Goal: Task Accomplishment & Management: Use online tool/utility

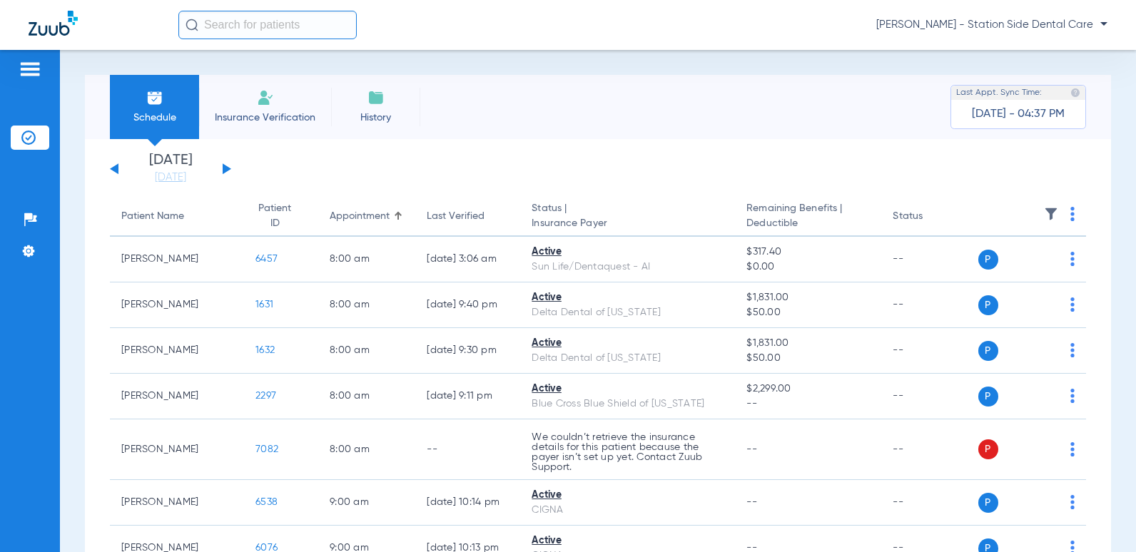
click at [227, 169] on button at bounding box center [227, 168] width 9 height 11
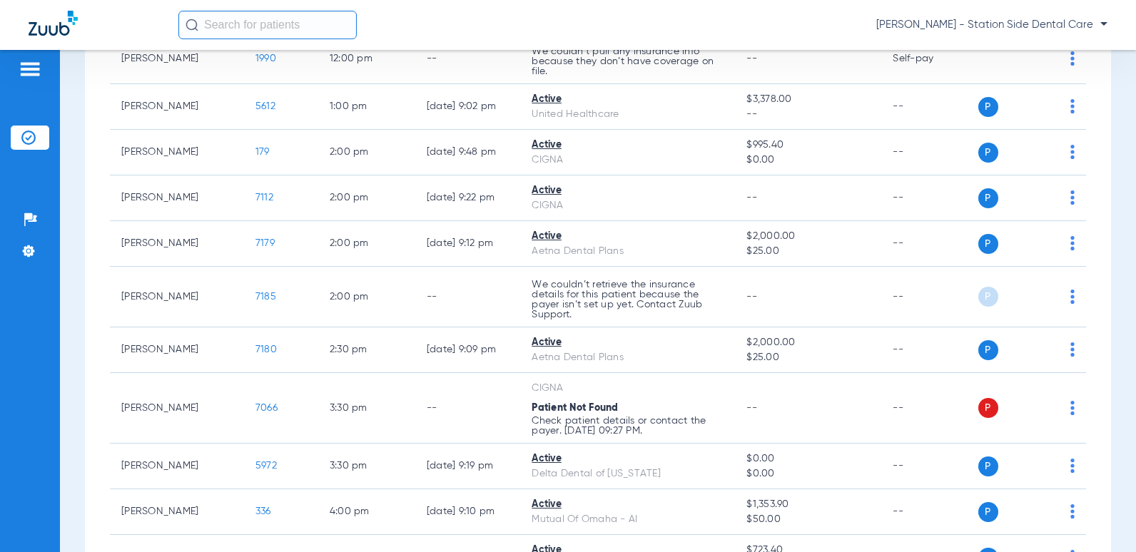
scroll to position [999, 0]
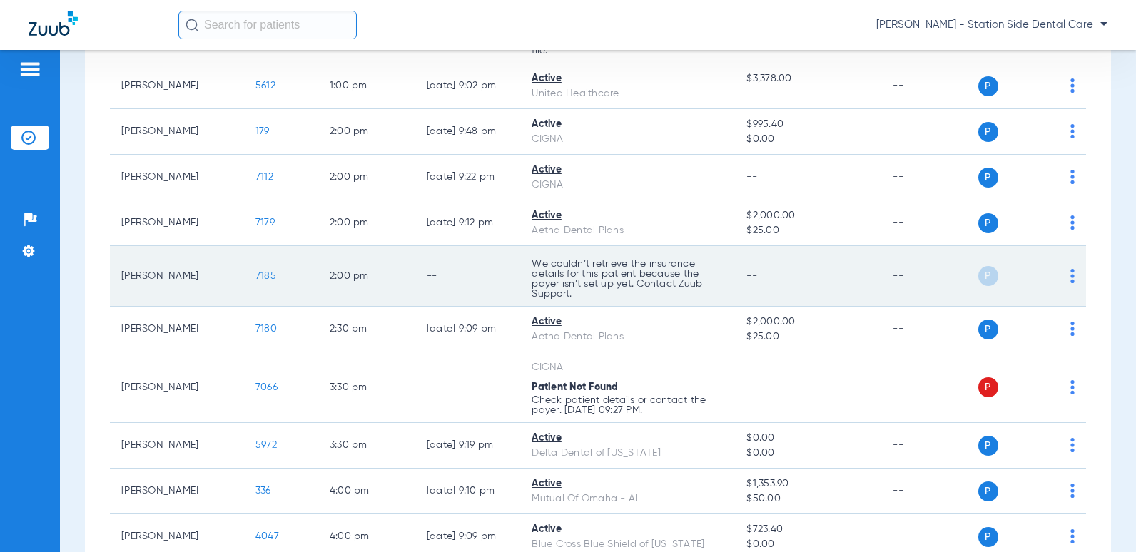
click at [1070, 278] on img at bounding box center [1072, 276] width 4 height 14
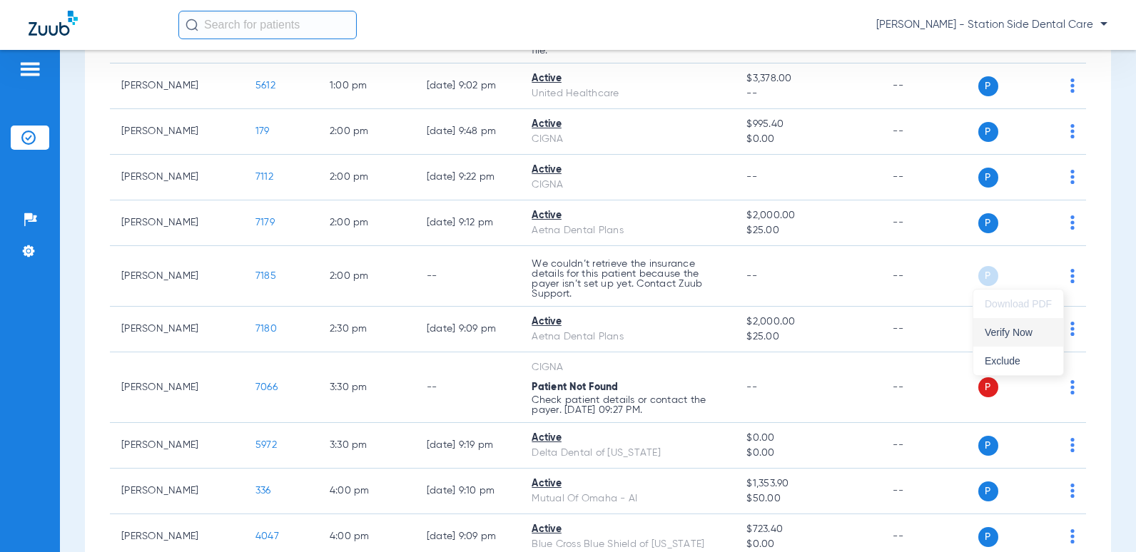
click at [1009, 337] on span "Verify Now" at bounding box center [1017, 332] width 67 height 10
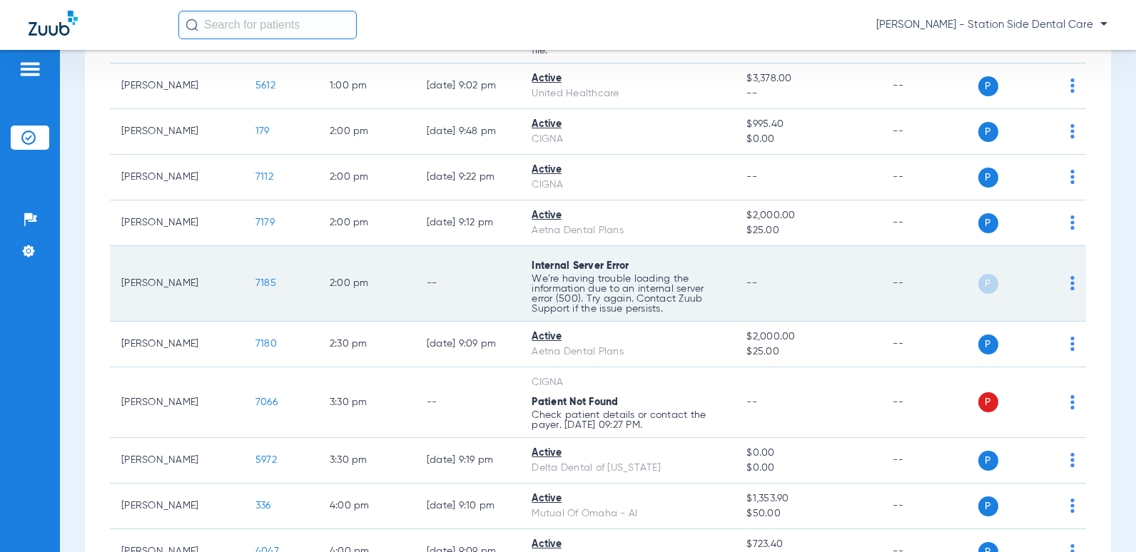
drag, startPoint x: 1009, startPoint y: 337, endPoint x: 530, endPoint y: 309, distance: 480.2
click at [549, 308] on tbody "[PERSON_NAME] 4566 8:00 AM [DATE] 9:02 PM Active Principal $1,336.00 $50.00 -- …" at bounding box center [598, 23] width 976 height 1570
drag, startPoint x: 530, startPoint y: 309, endPoint x: 328, endPoint y: 276, distance: 204.5
click at [442, 304] on td "--" at bounding box center [468, 284] width 106 height 76
click at [255, 281] on span "7185" at bounding box center [265, 283] width 21 height 10
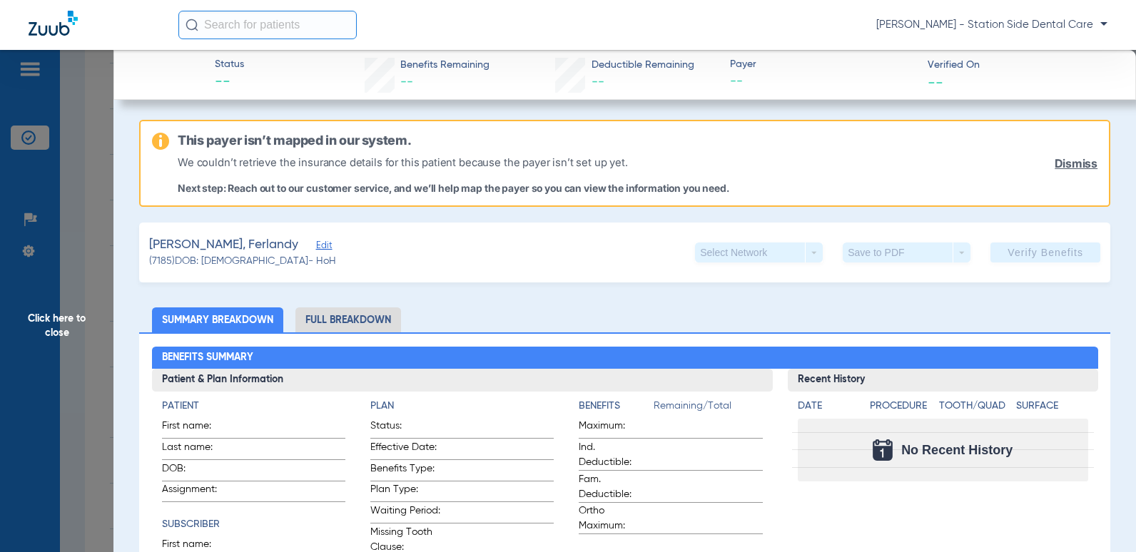
drag, startPoint x: 1052, startPoint y: 161, endPoint x: 943, endPoint y: 175, distance: 110.1
click at [1054, 161] on link "Dismiss" at bounding box center [1075, 164] width 43 height 14
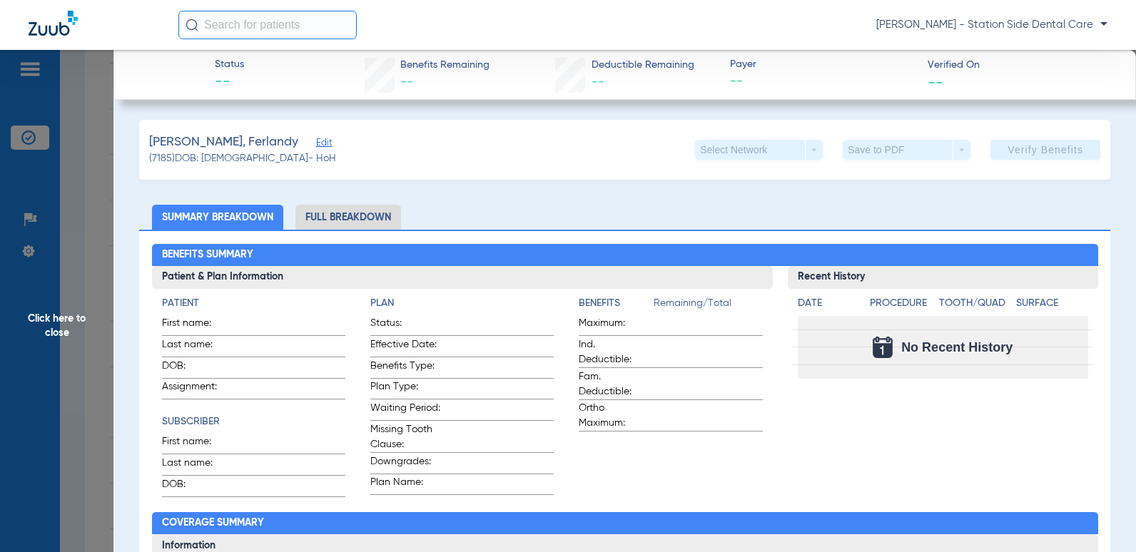
drag, startPoint x: 327, startPoint y: 217, endPoint x: 515, endPoint y: 219, distance: 187.6
click at [329, 217] on li "Full Breakdown" at bounding box center [348, 217] width 106 height 25
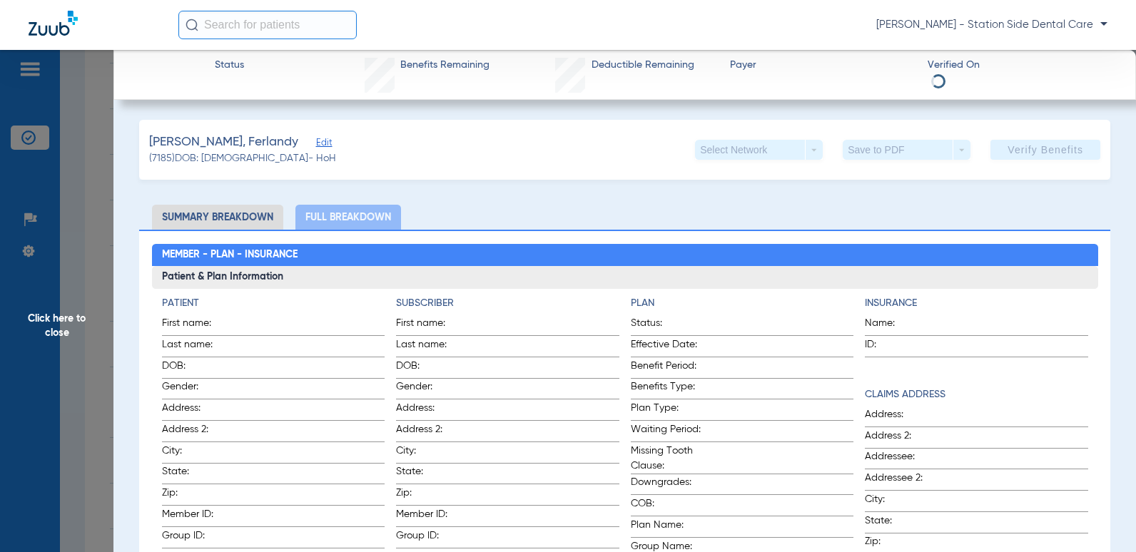
click at [316, 148] on span "Edit" at bounding box center [322, 145] width 13 height 14
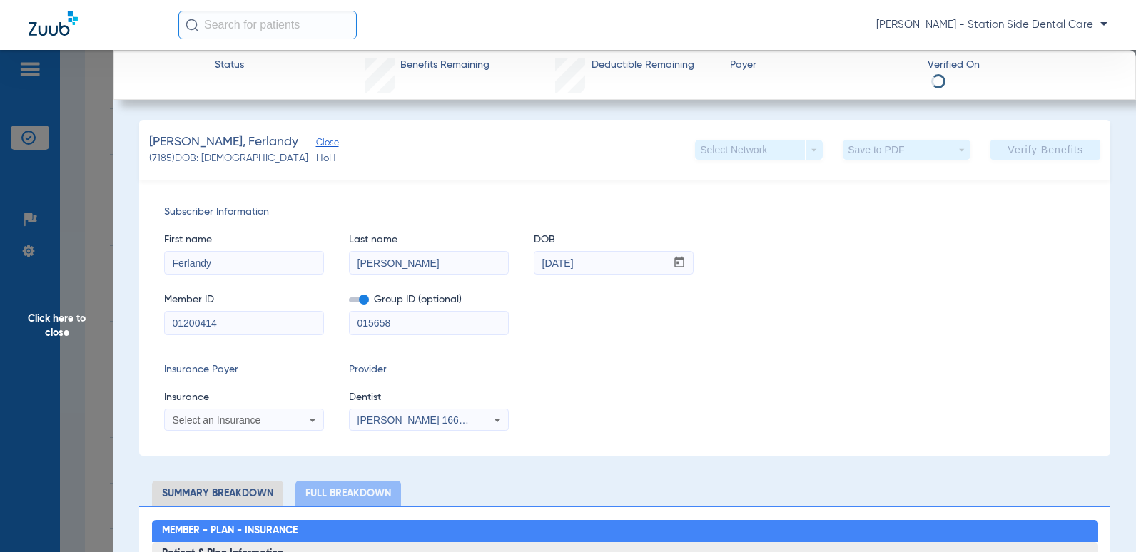
click at [422, 422] on span "[PERSON_NAME] 1669092177" at bounding box center [427, 419] width 141 height 11
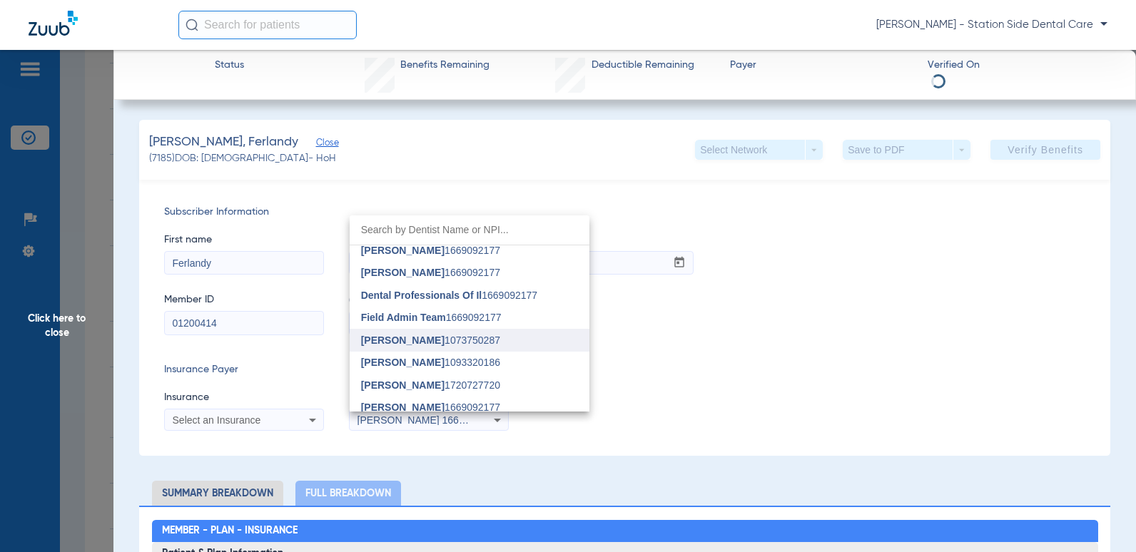
scroll to position [143, 0]
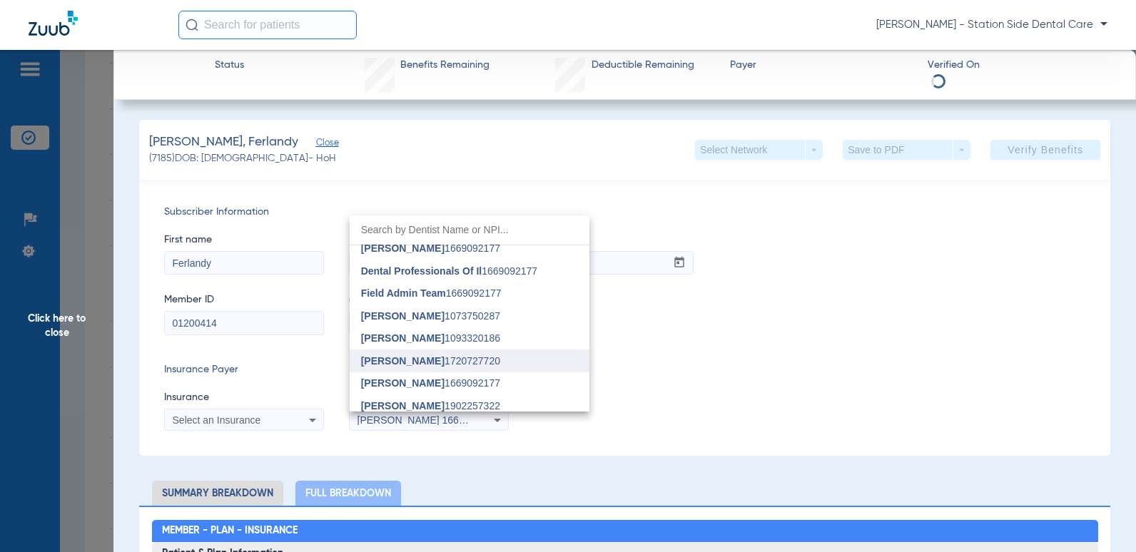
click at [394, 355] on span "[PERSON_NAME]" at bounding box center [402, 360] width 83 height 11
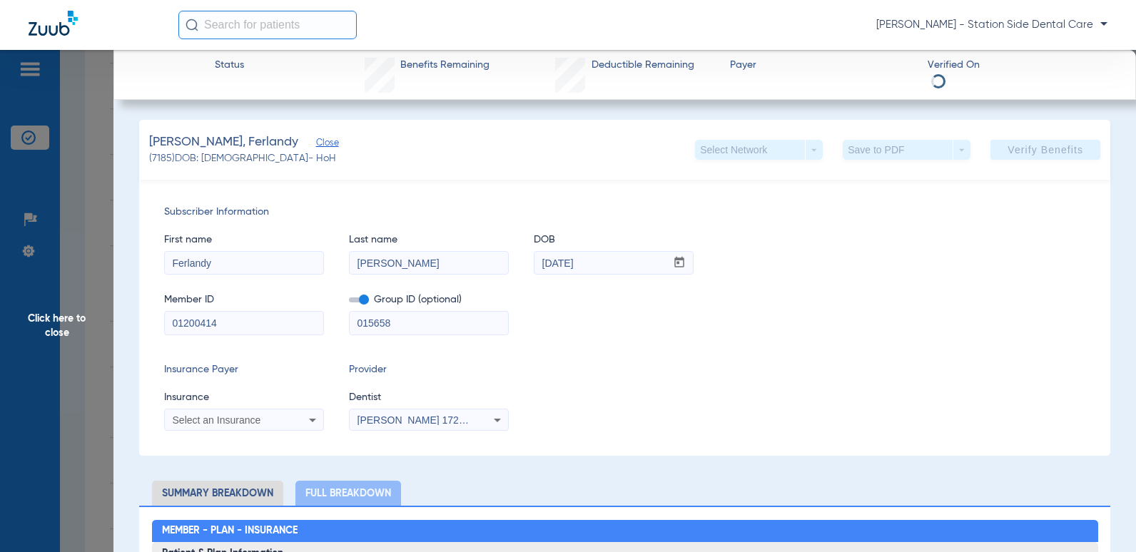
drag, startPoint x: 725, startPoint y: 365, endPoint x: 332, endPoint y: 394, distance: 394.1
click at [701, 366] on div "Insurance Payer Insurance Select an Insurance Provider Dentist [PERSON_NAME] 17…" at bounding box center [624, 396] width 921 height 68
click at [216, 419] on span "Select an Insurance" at bounding box center [217, 419] width 88 height 11
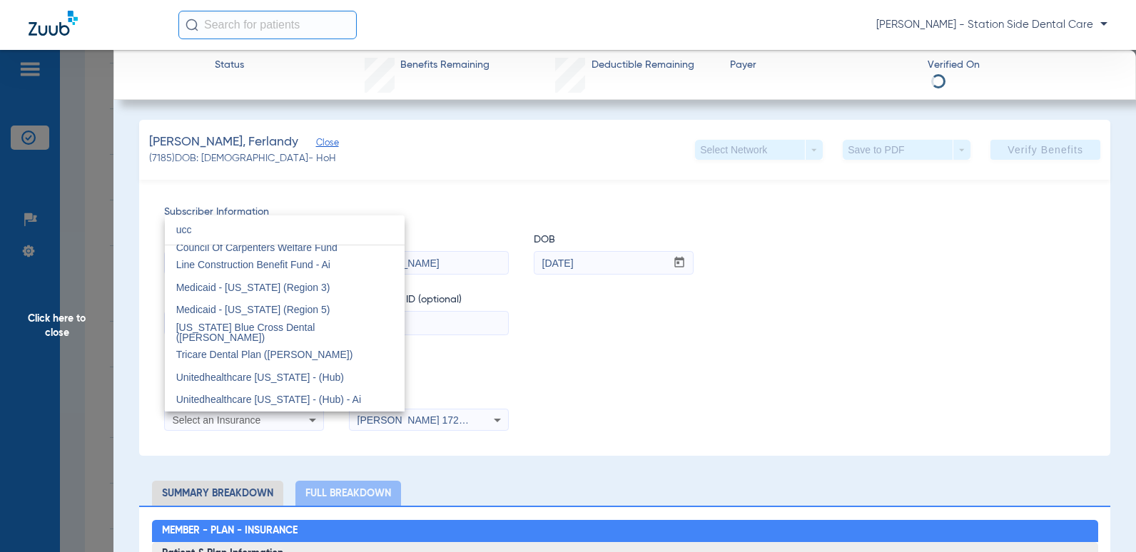
scroll to position [0, 0]
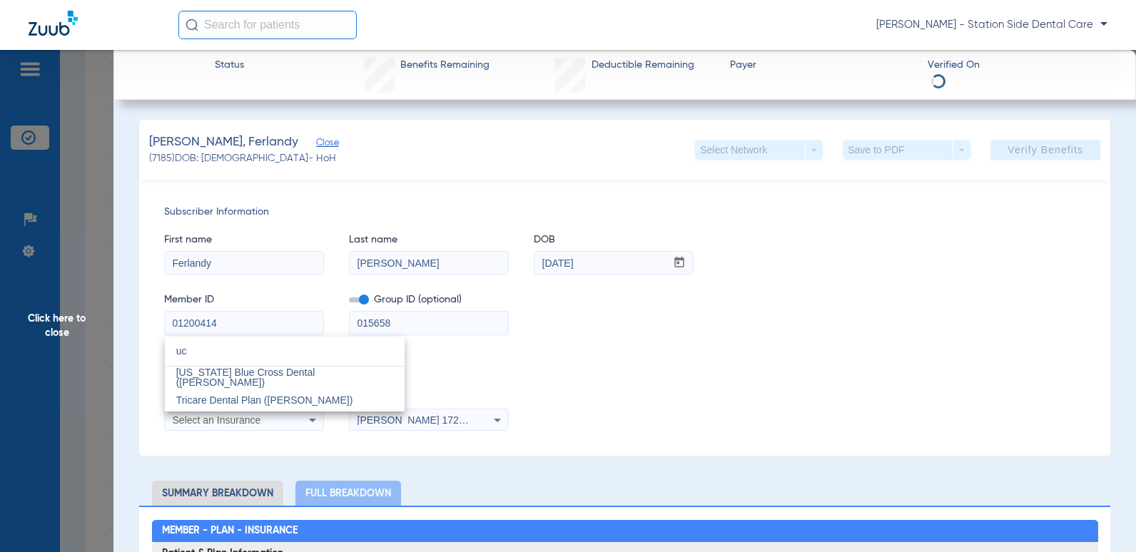
type input "u"
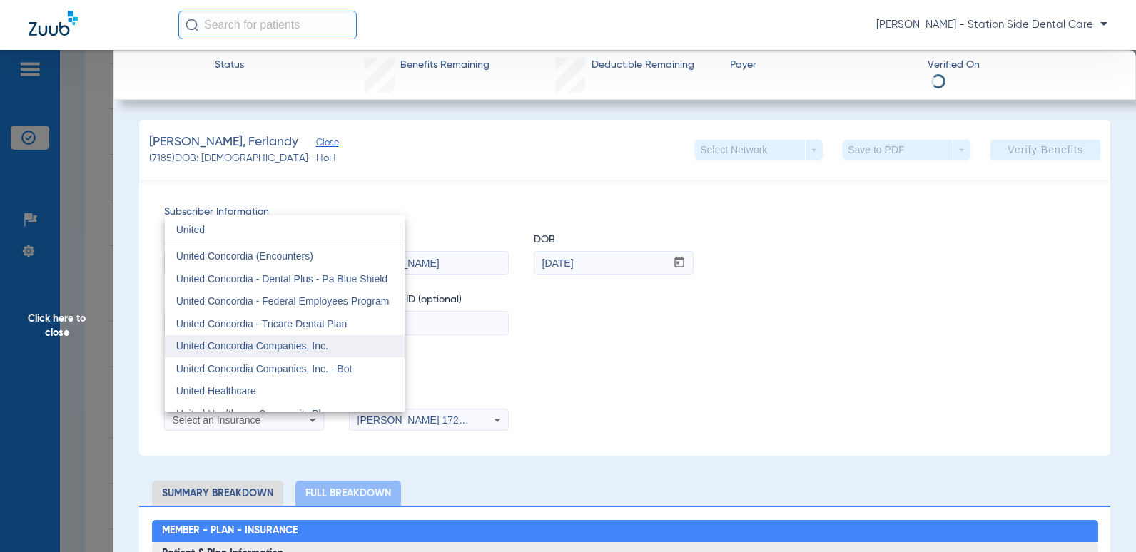
type input "United"
click at [270, 346] on span "United Concordia Companies, Inc." at bounding box center [252, 345] width 152 height 11
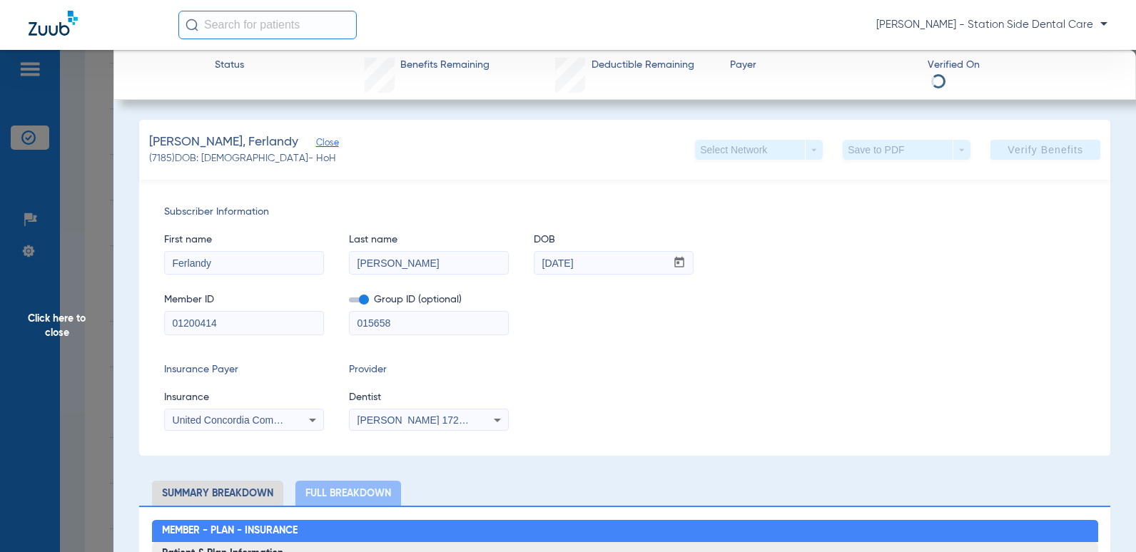
click at [953, 273] on div "First name Ferlandy Last name [PERSON_NAME] mm / dd / yyyy [DATE]" at bounding box center [624, 247] width 921 height 55
click at [68, 322] on span "Click here to close" at bounding box center [56, 326] width 113 height 552
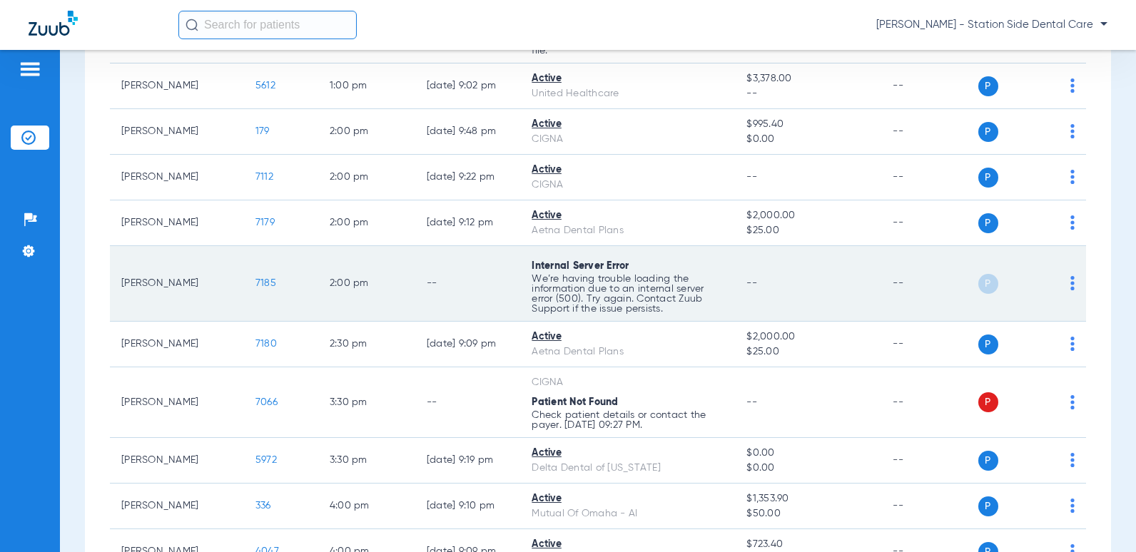
click at [1070, 286] on img at bounding box center [1072, 283] width 4 height 14
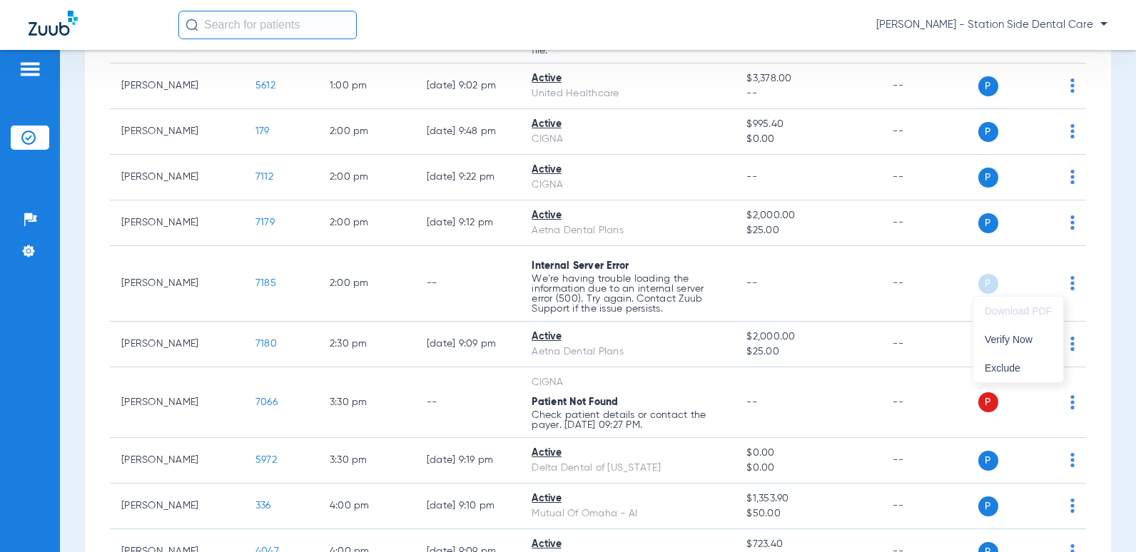
click at [241, 286] on div at bounding box center [568, 276] width 1136 height 552
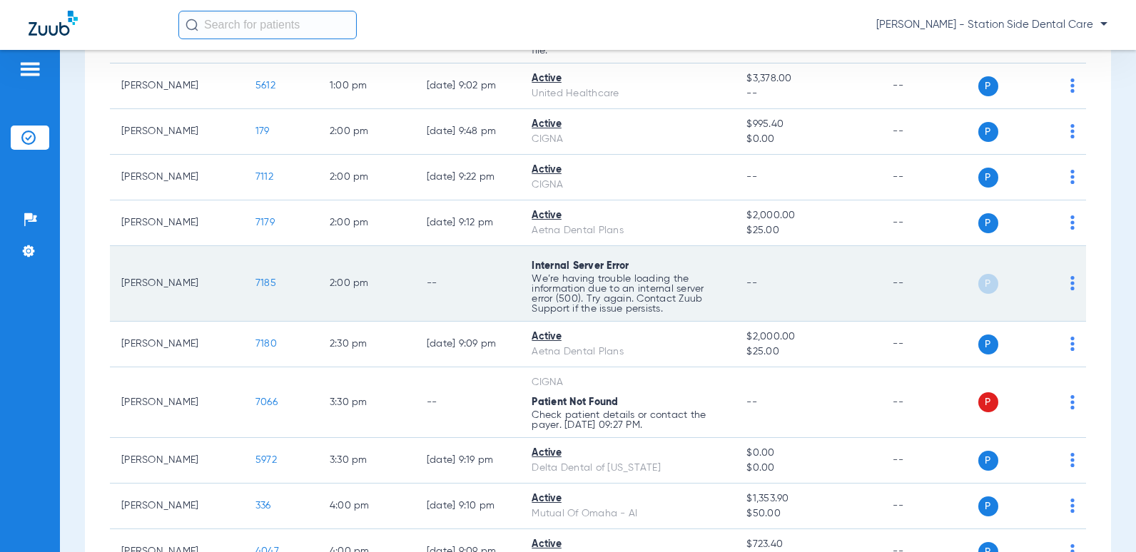
click at [255, 285] on span "7185" at bounding box center [265, 283] width 21 height 10
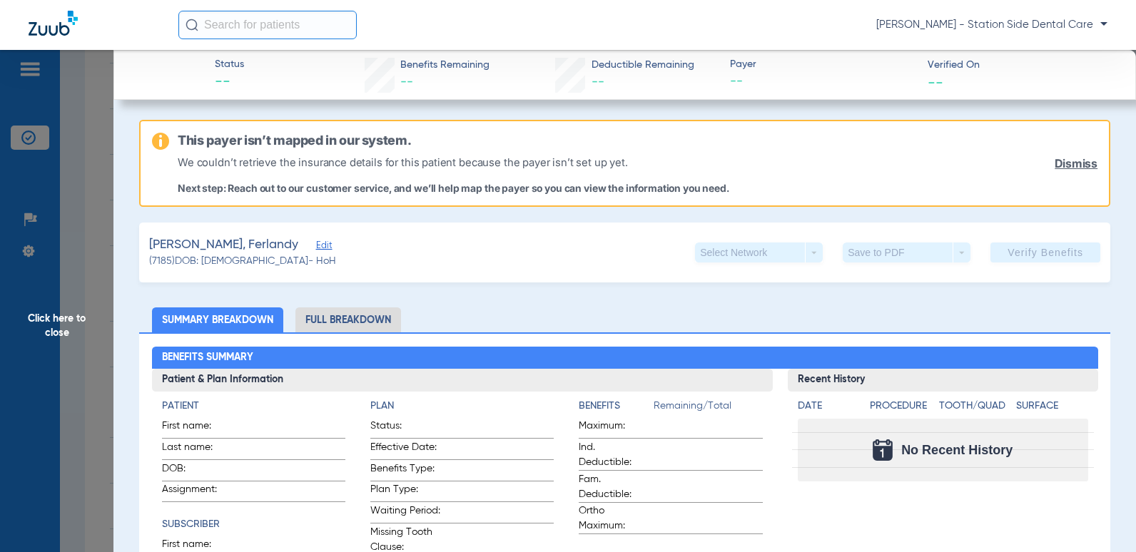
click at [1058, 168] on link "Dismiss" at bounding box center [1075, 164] width 43 height 14
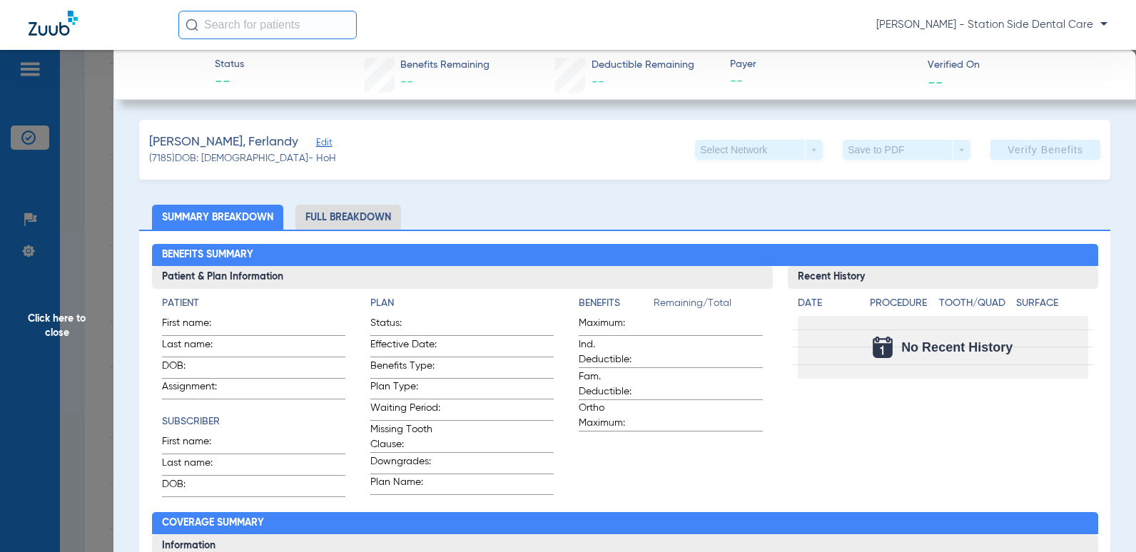
click at [316, 141] on span "Edit" at bounding box center [322, 145] width 13 height 14
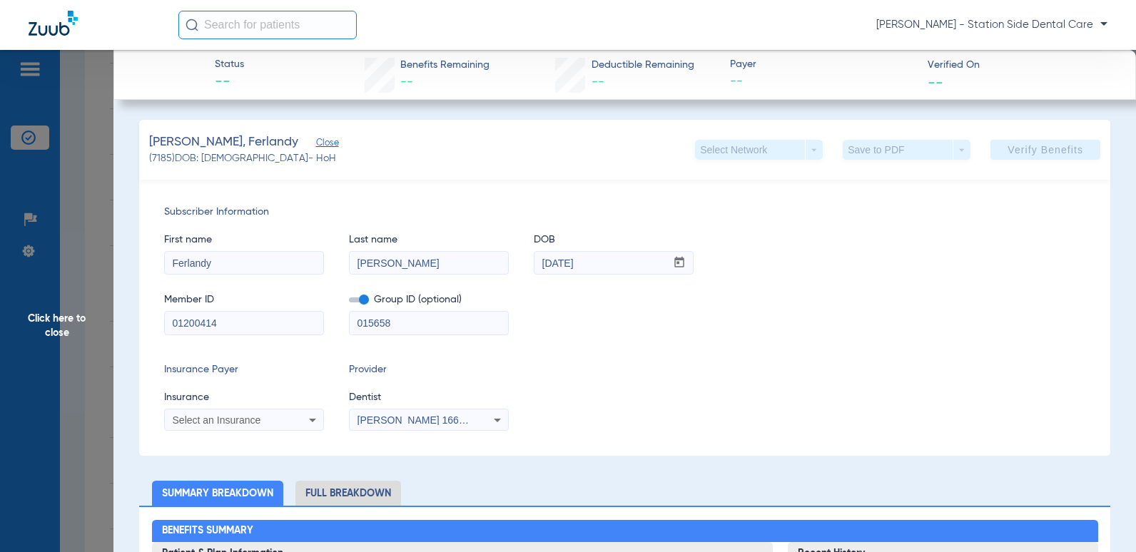
click at [300, 418] on div "Select an Insurance" at bounding box center [244, 420] width 158 height 17
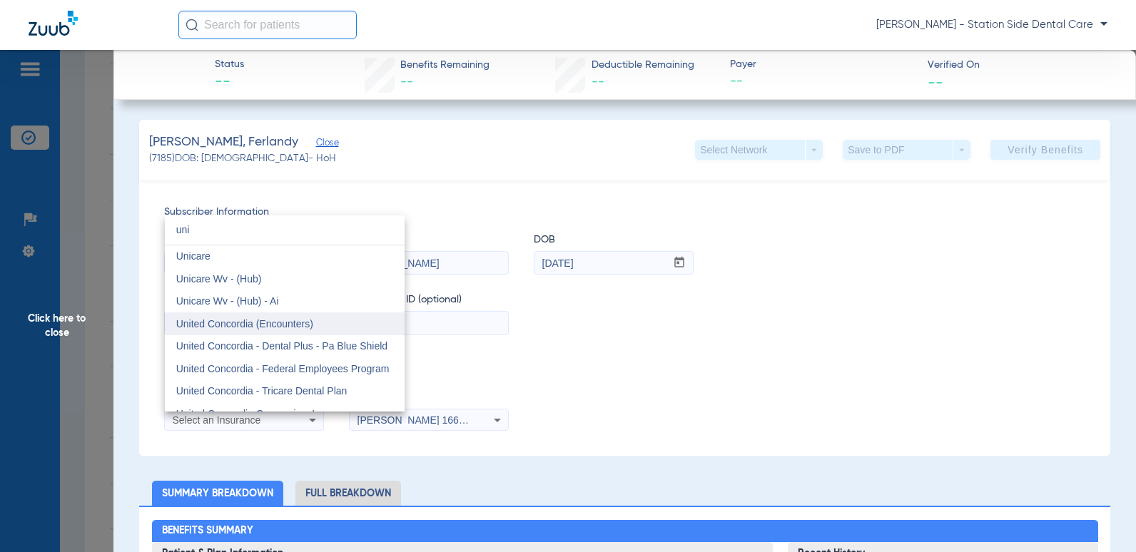
type input "uni"
click at [308, 315] on mat-option "United Concordia (Encounters)" at bounding box center [285, 323] width 240 height 23
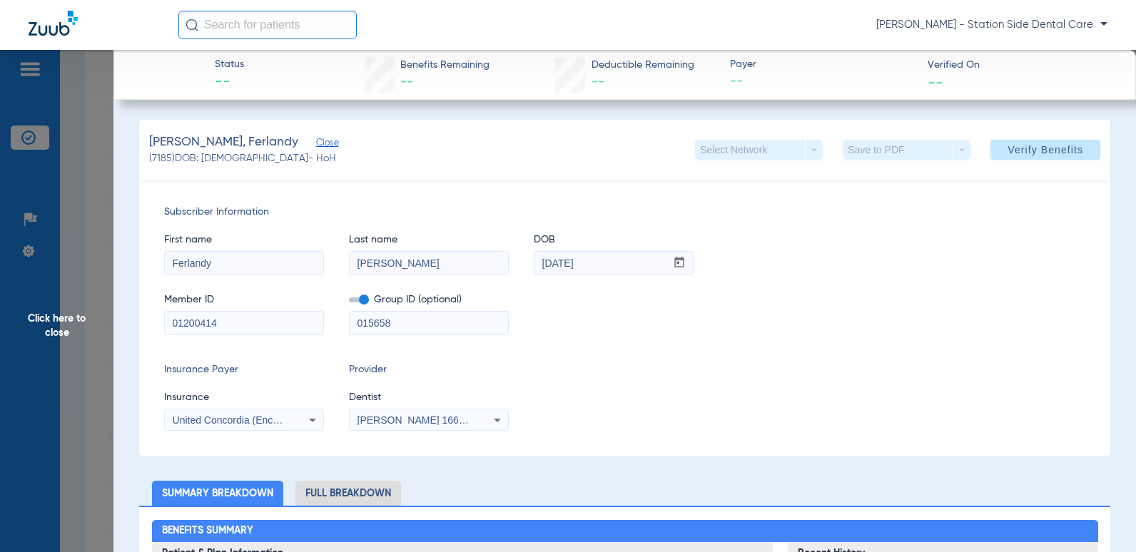
click at [409, 423] on span "[PERSON_NAME] 1669092177" at bounding box center [427, 419] width 141 height 11
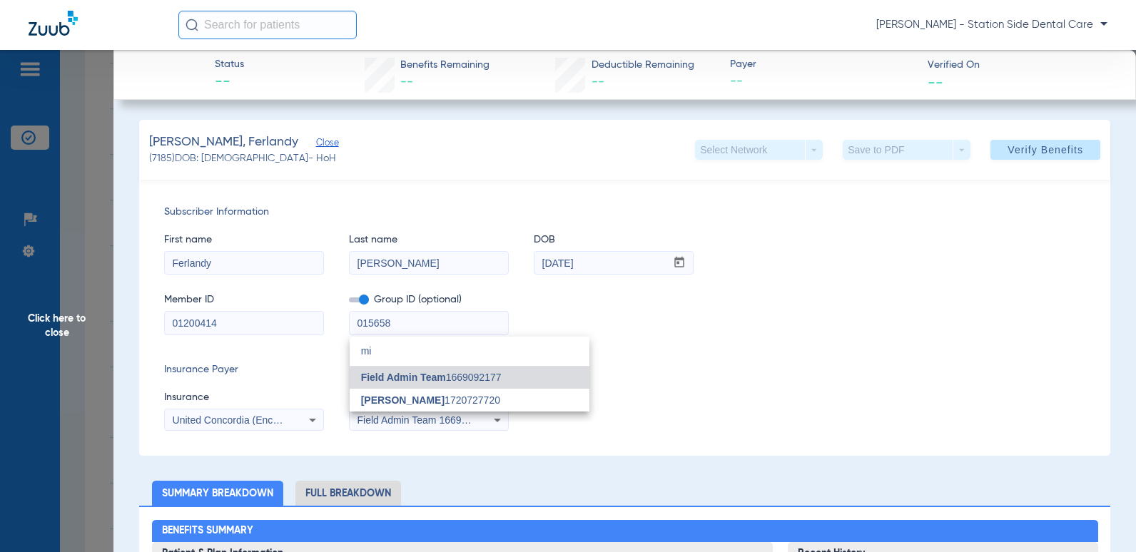
type input "mi"
click at [470, 402] on mat-option "[PERSON_NAME] 1720727720" at bounding box center [470, 400] width 240 height 23
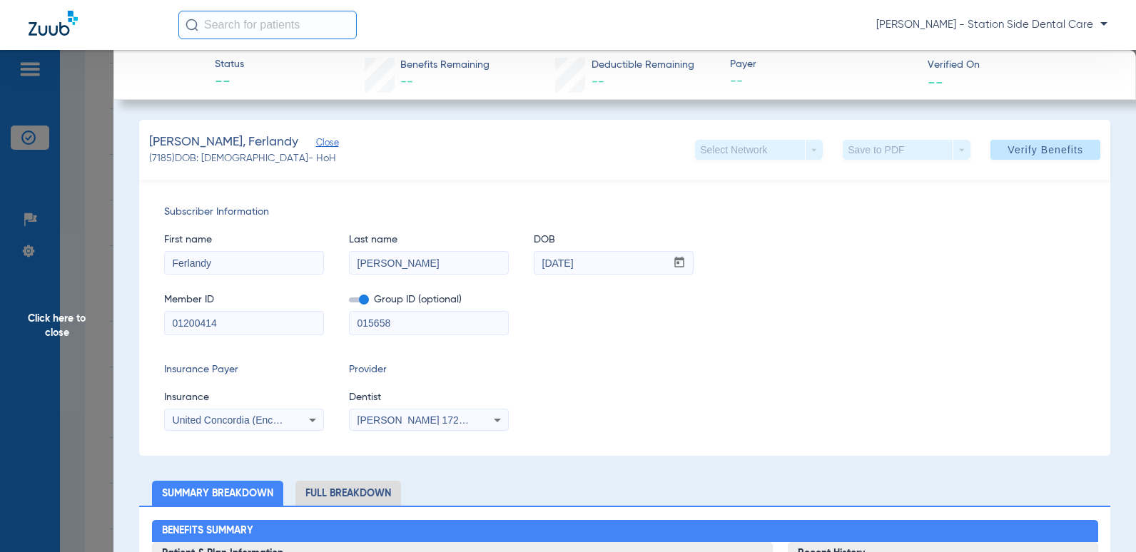
click at [755, 387] on div "Insurance Payer Insurance United Concordia (Encounters) Provider Dentist [PERSO…" at bounding box center [624, 396] width 921 height 68
click at [1030, 153] on span "Verify Benefits" at bounding box center [1045, 149] width 76 height 11
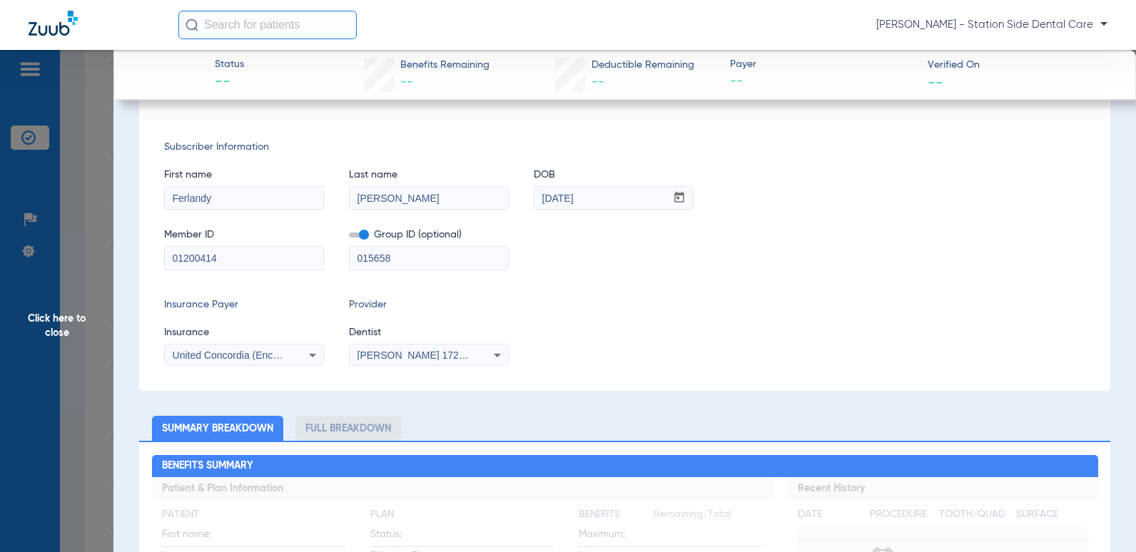
scroll to position [357, 0]
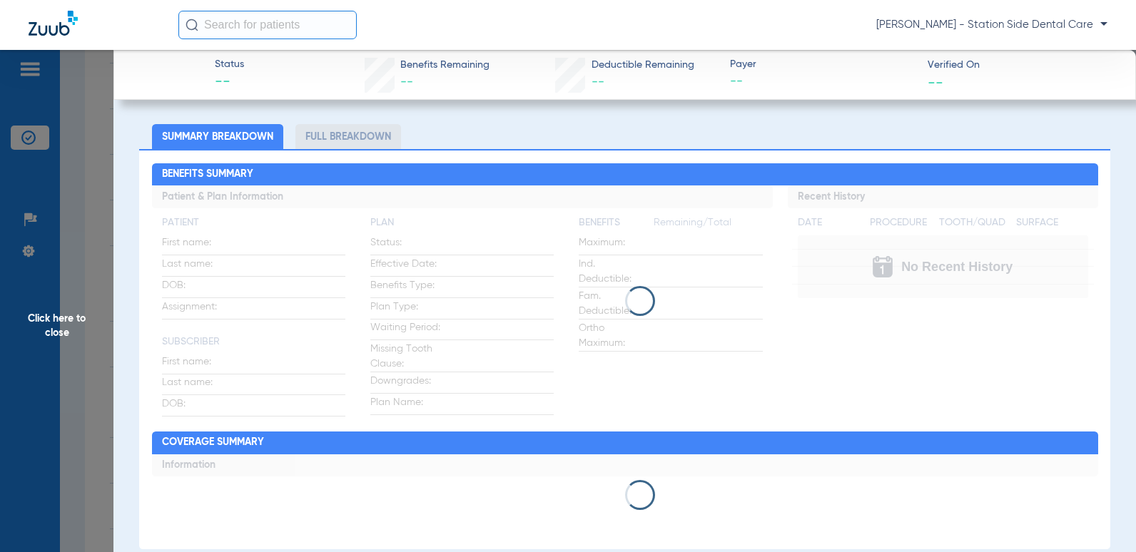
click at [229, 357] on app-loading-indicator at bounding box center [625, 300] width 946 height 231
click at [66, 329] on span "Click here to close" at bounding box center [56, 326] width 113 height 552
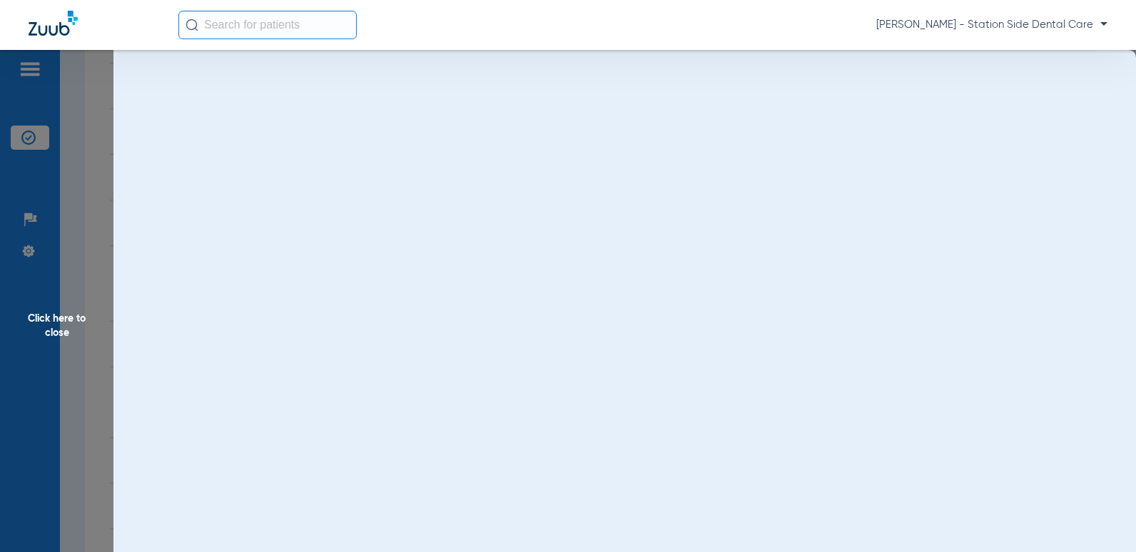
scroll to position [0, 0]
click at [63, 332] on span "Click here to close" at bounding box center [56, 326] width 113 height 552
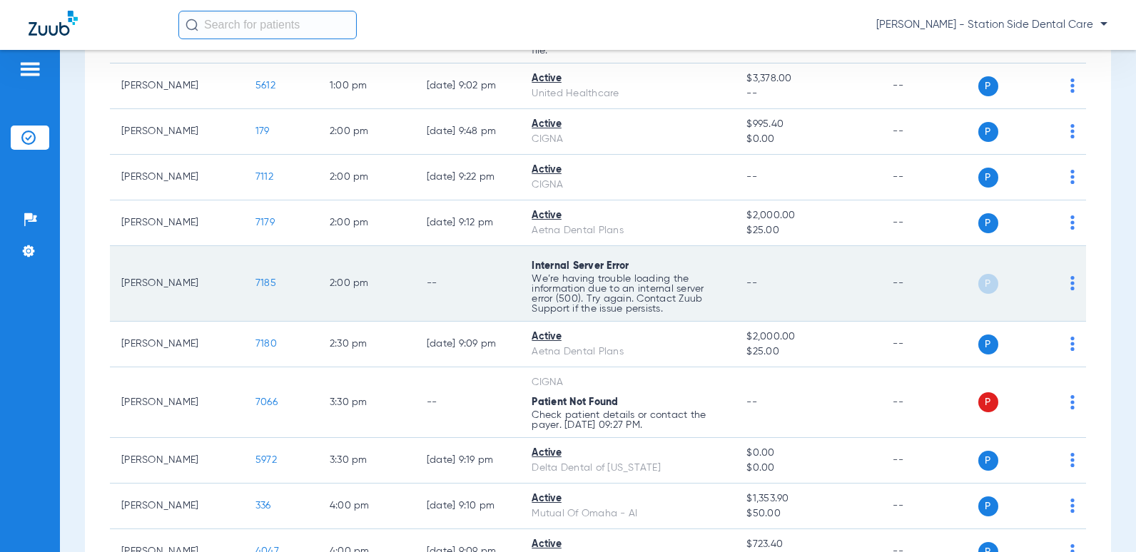
click at [1070, 289] on img at bounding box center [1072, 283] width 4 height 14
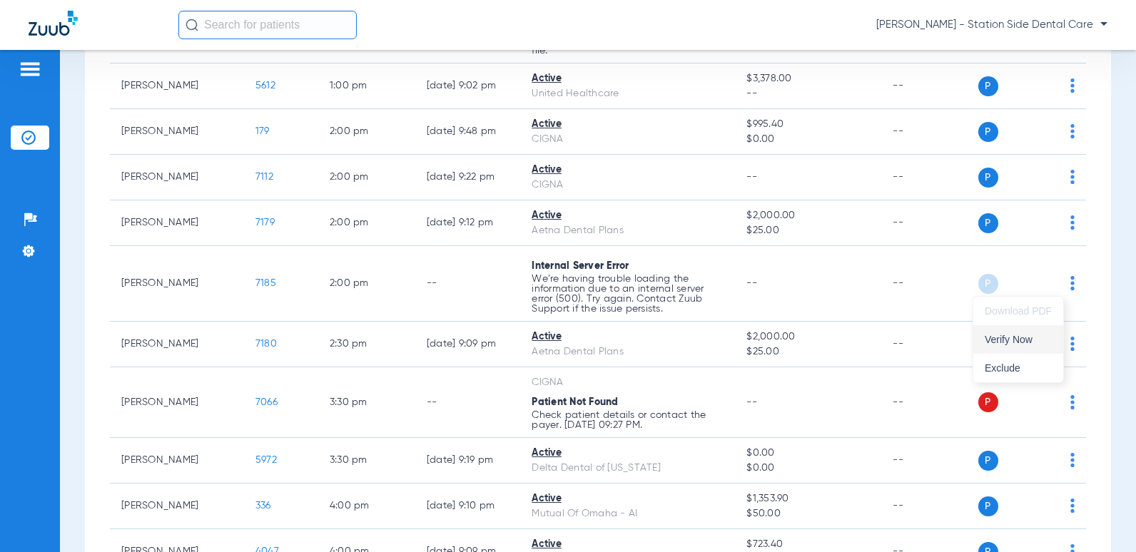
click at [1034, 340] on span "Verify Now" at bounding box center [1017, 340] width 67 height 10
